Goal: Transaction & Acquisition: Purchase product/service

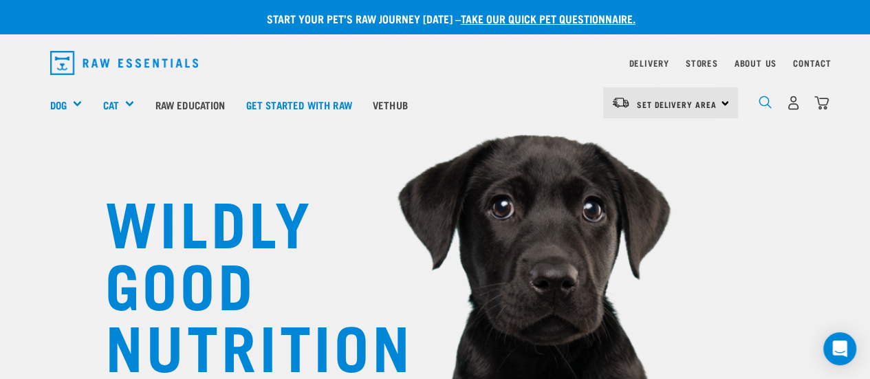
click at [766, 97] on img "dropdown navigation" at bounding box center [765, 102] width 13 height 13
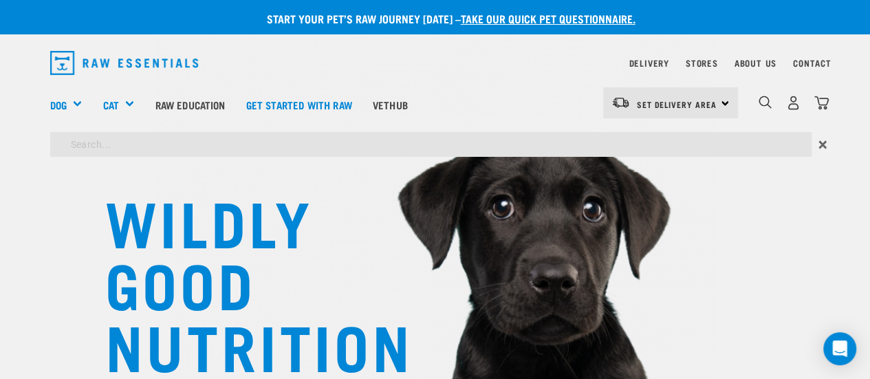
click at [534, 144] on input "search" at bounding box center [430, 144] width 761 height 25
type input "goat"
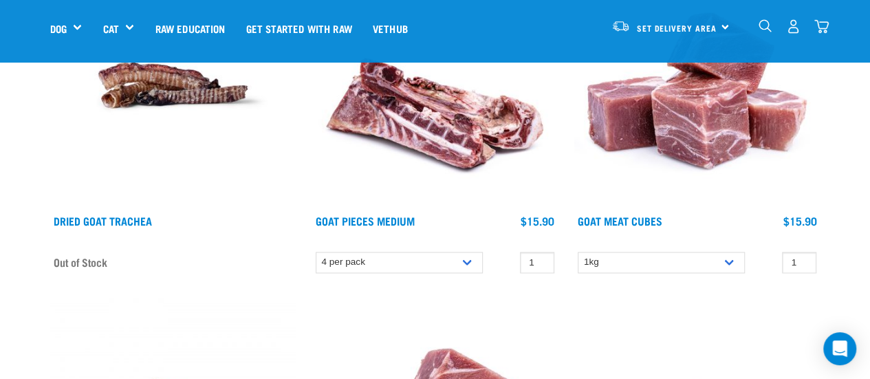
scroll to position [920, 0]
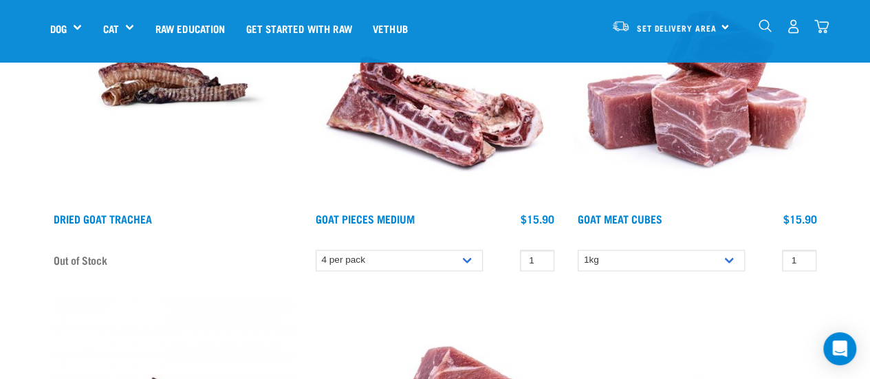
click at [689, 136] on img at bounding box center [697, 83] width 246 height 246
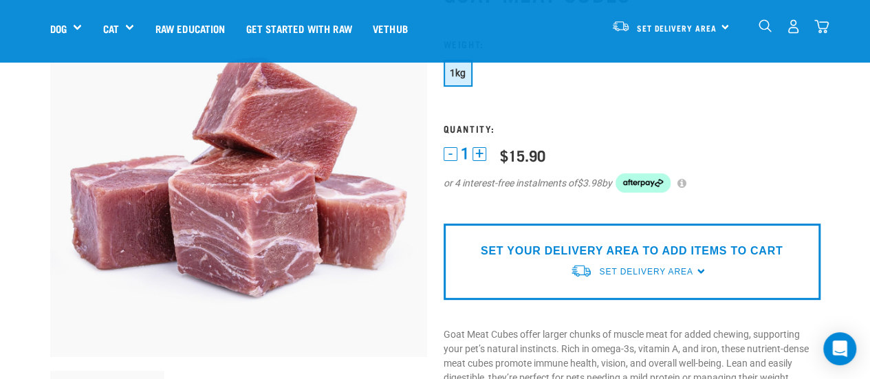
scroll to position [121, 0]
click at [612, 266] on span "Set Delivery Area" at bounding box center [646, 271] width 94 height 10
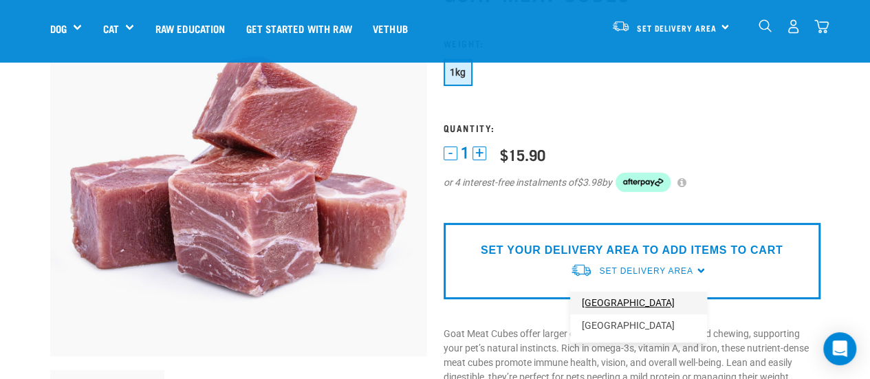
click at [609, 295] on link "[GEOGRAPHIC_DATA]" at bounding box center [638, 303] width 137 height 23
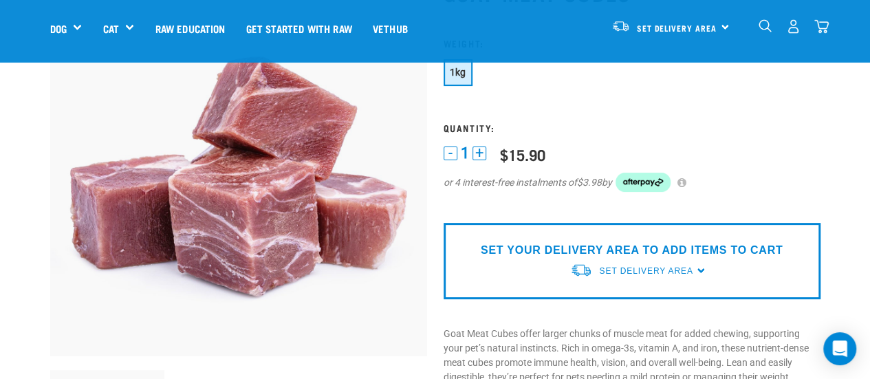
click at [717, 243] on p "SET YOUR DELIVERY AREA TO ADD ITEMS TO CART" at bounding box center [632, 250] width 302 height 17
click at [640, 265] on link "Set Delivery Area" at bounding box center [646, 271] width 94 height 12
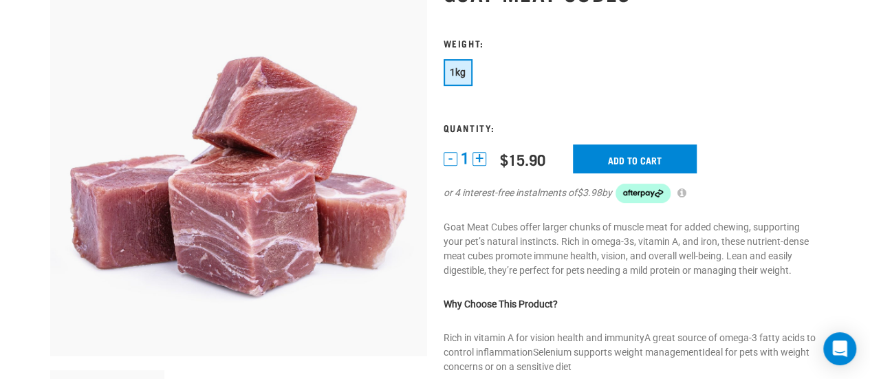
click at [643, 261] on p "Goat Meat Cubes offer larger chunks of muscle meat for added chewing, supportin…" at bounding box center [632, 249] width 377 height 58
click at [640, 162] on input "Add to cart" at bounding box center [635, 158] width 124 height 29
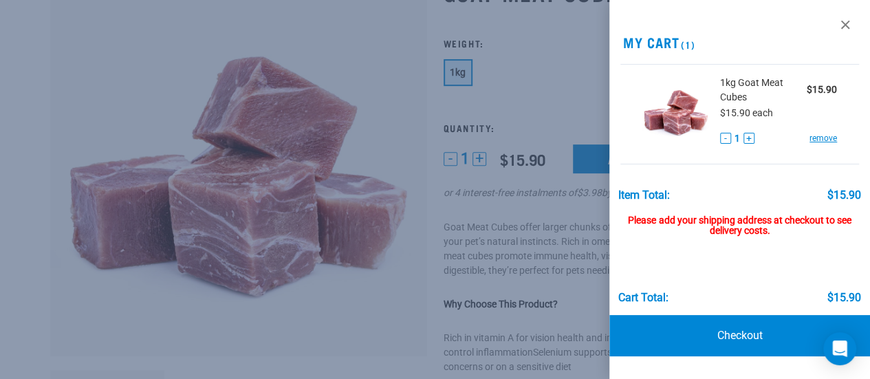
click at [764, 223] on div "Please add your shipping address at checkout to see delivery costs." at bounding box center [739, 220] width 242 height 36
drag, startPoint x: 845, startPoint y: 24, endPoint x: 574, endPoint y: 197, distance: 320.8
click at [574, 197] on div at bounding box center [435, 189] width 870 height 379
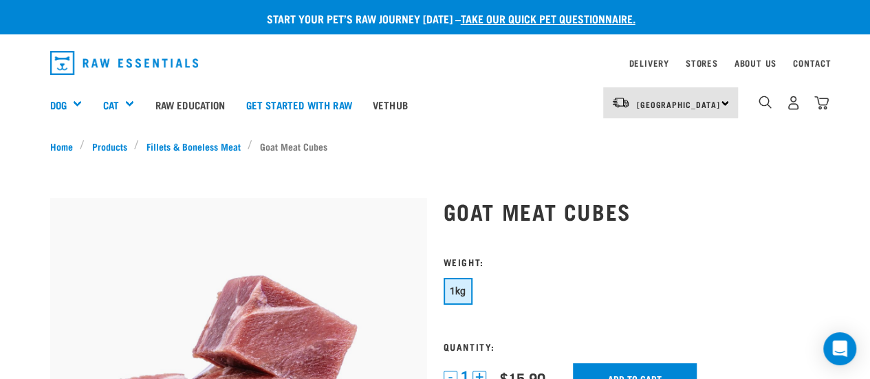
click at [162, 66] on img "dropdown navigation" at bounding box center [124, 63] width 149 height 24
